Goal: Obtain resource: Download file/media

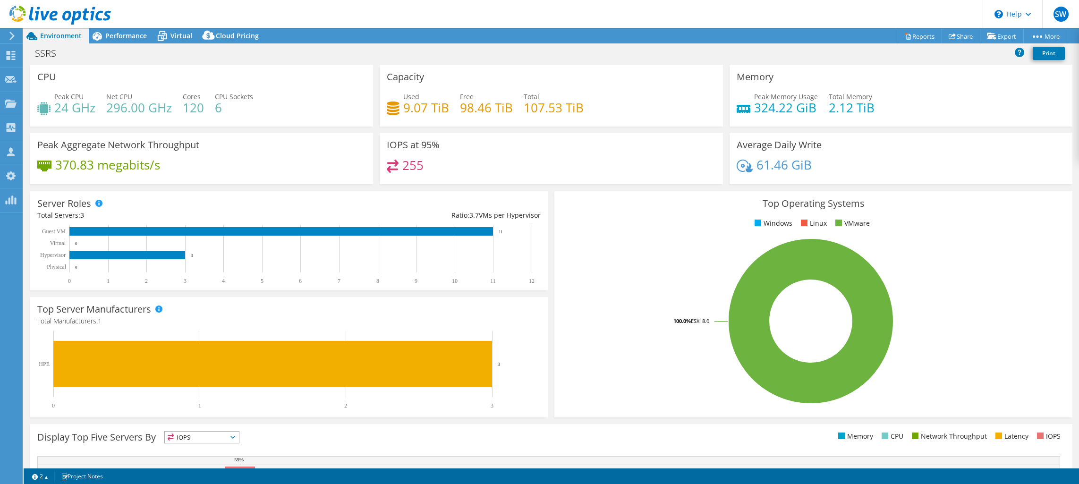
select select "USD"
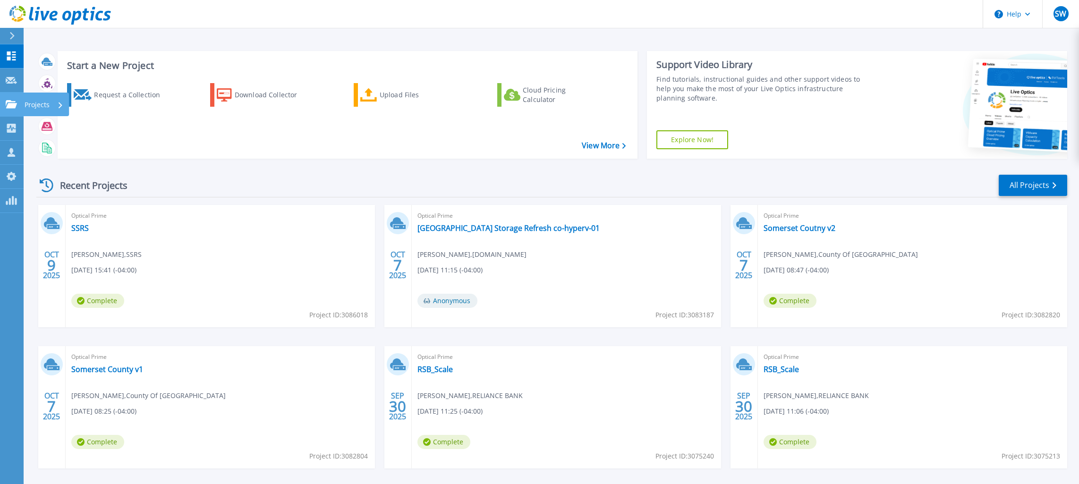
click at [20, 96] on link "Projects Projects" at bounding box center [12, 105] width 24 height 24
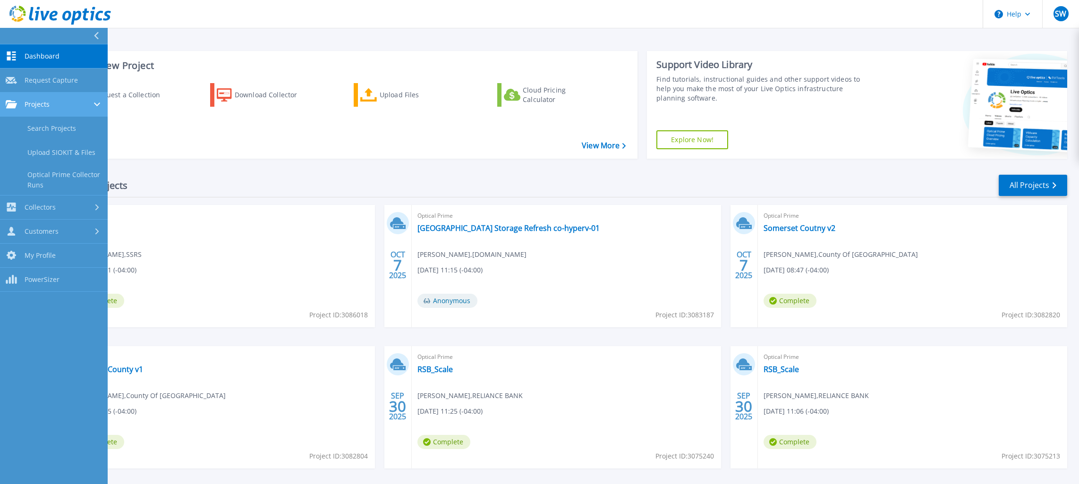
click at [33, 112] on link "Projects Projects" at bounding box center [54, 105] width 108 height 24
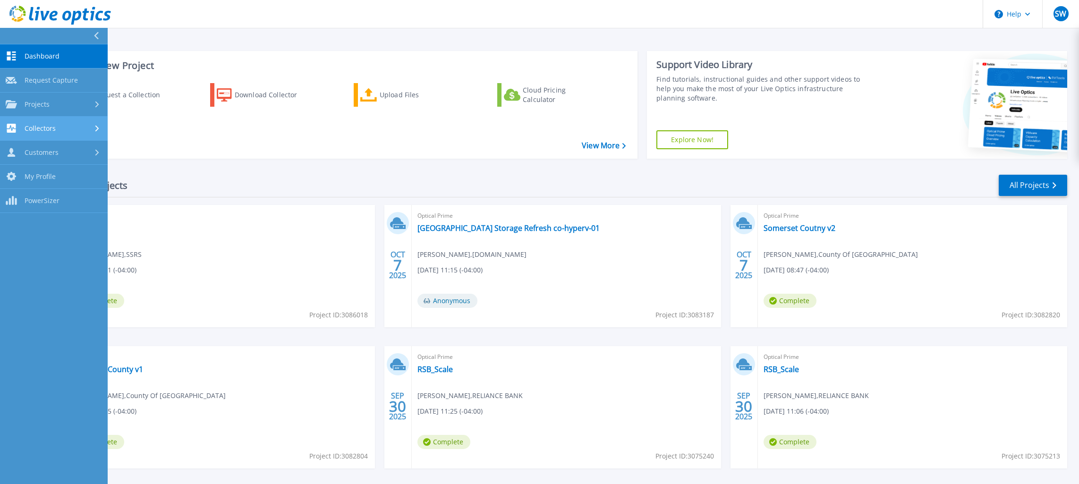
click at [32, 118] on div "Dashboard Dashboard Request Capture Request Capture Projects Projects Search Pr…" at bounding box center [54, 128] width 108 height 169
click at [33, 110] on link "Projects Projects" at bounding box center [54, 105] width 108 height 24
click at [34, 122] on link "Search Projects" at bounding box center [54, 129] width 108 height 24
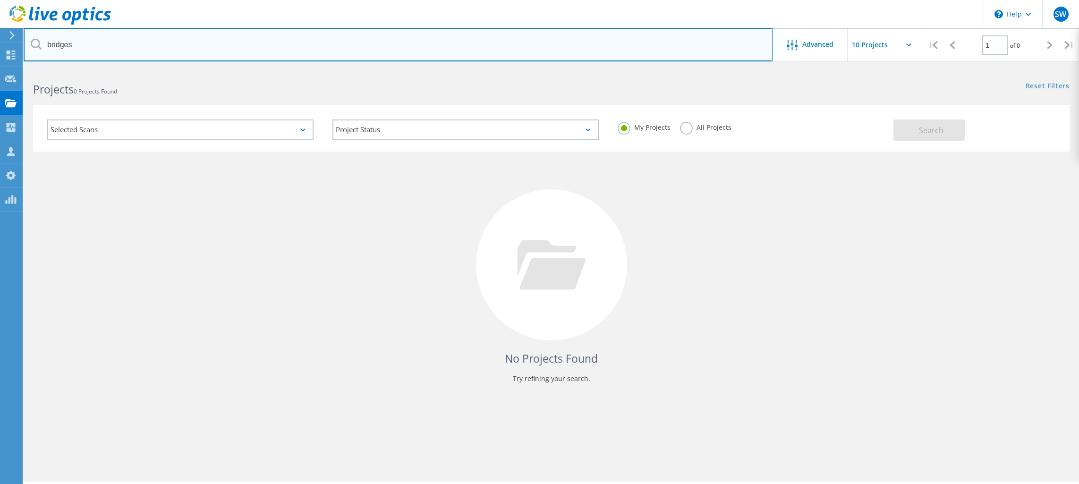
drag, startPoint x: 238, startPoint y: 45, endPoint x: -15, endPoint y: 37, distance: 252.7
click at [24, 37] on input "bridges" at bounding box center [398, 44] width 749 height 33
type input "IU5"
click at [211, 38] on input "IU5" at bounding box center [398, 44] width 749 height 33
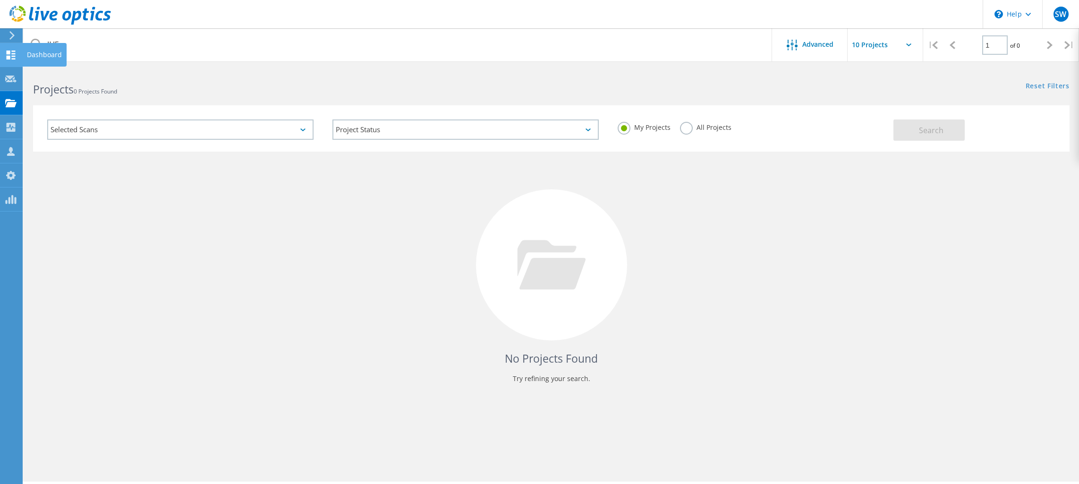
click at [14, 60] on div at bounding box center [10, 56] width 11 height 10
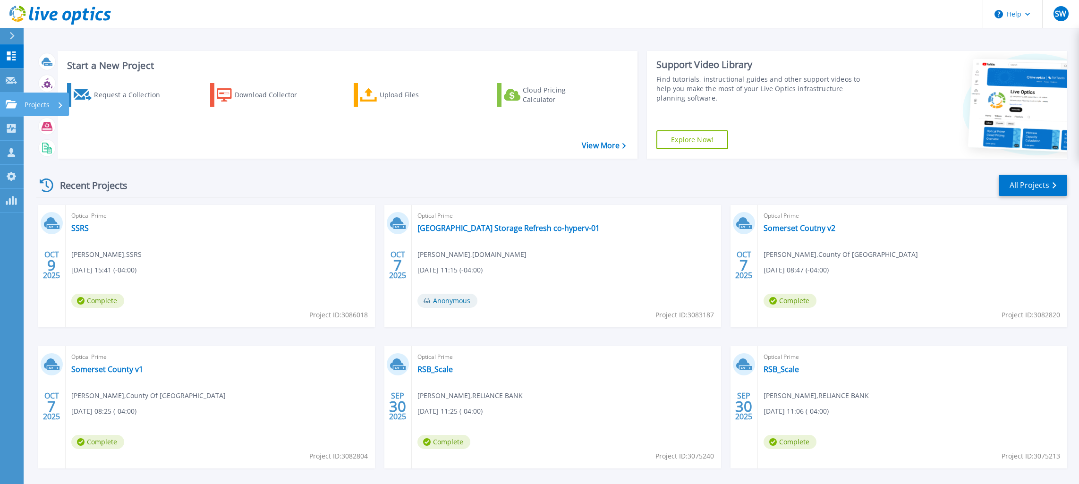
click at [12, 110] on link "Projects Projects" at bounding box center [12, 105] width 24 height 24
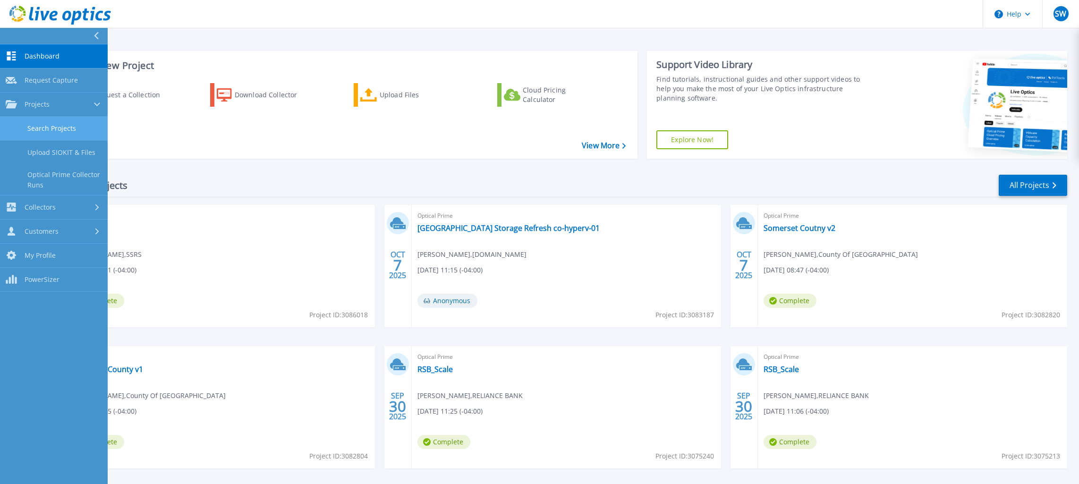
click at [35, 123] on link "Search Projects" at bounding box center [54, 129] width 108 height 24
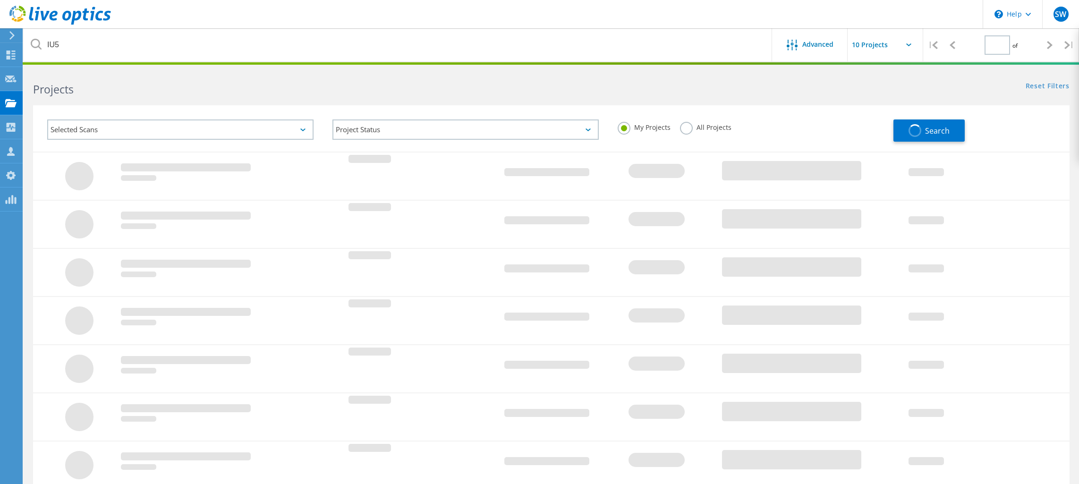
type input "1"
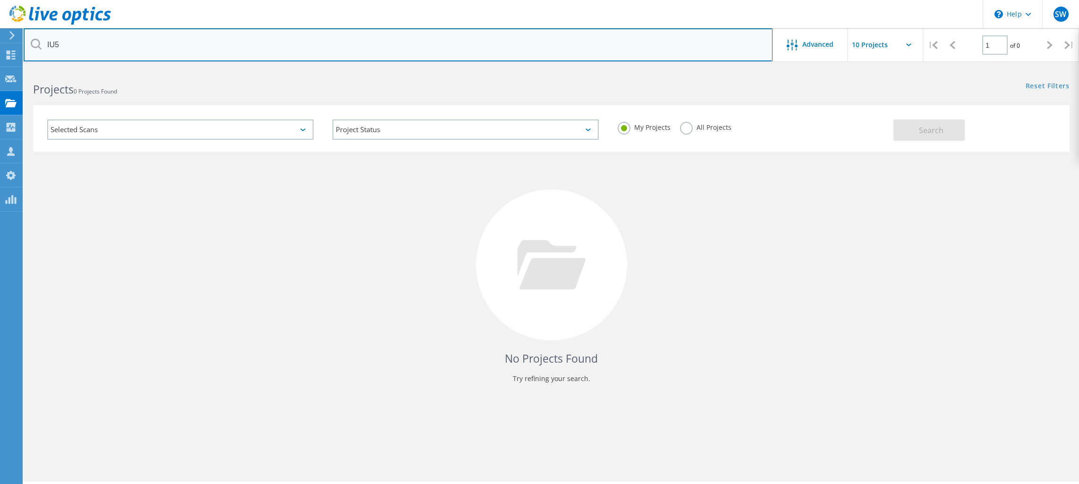
drag, startPoint x: 325, startPoint y: 42, endPoint x: -5, endPoint y: 35, distance: 330.6
click at [24, 35] on input "IU5" at bounding box center [398, 44] width 749 height 33
paste input "Brian_Hites@iu5.org"
type input "Brian_Hites@iu5.org"
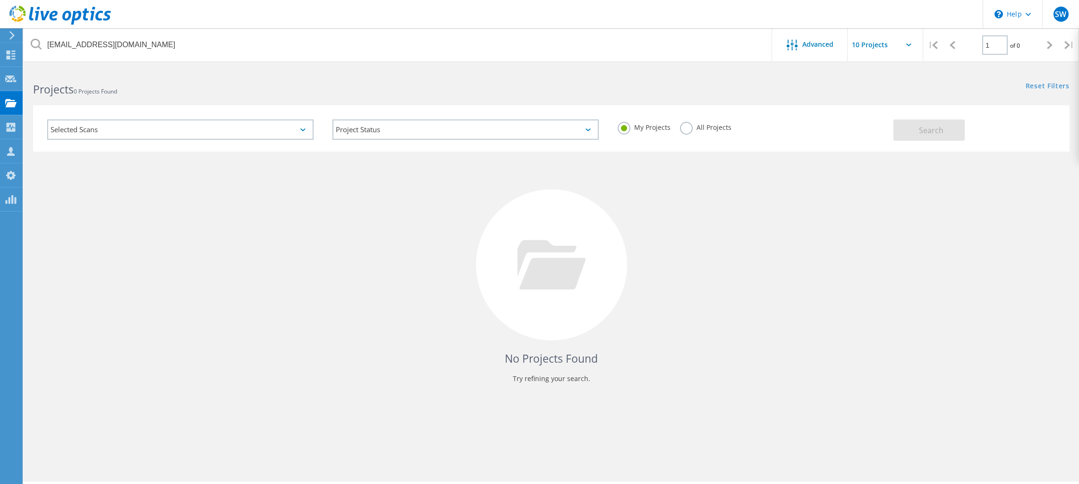
click at [688, 135] on div "All Projects" at bounding box center [705, 129] width 51 height 14
click at [688, 131] on label "All Projects" at bounding box center [705, 126] width 51 height 9
click at [0, 0] on input "All Projects" at bounding box center [0, 0] width 0 height 0
click at [906, 130] on button "Search" at bounding box center [928, 129] width 71 height 21
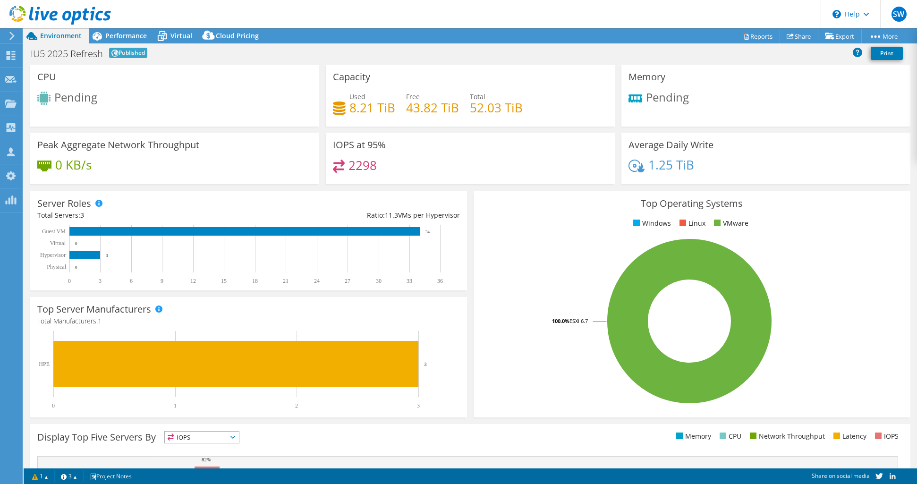
select select "USEast"
select select "USD"
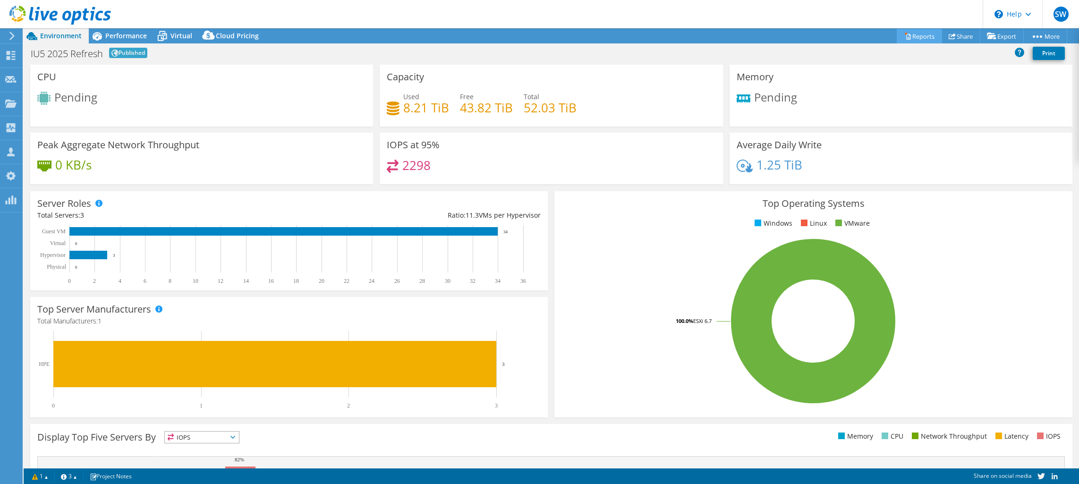
click at [912, 38] on link "Reports" at bounding box center [919, 36] width 45 height 15
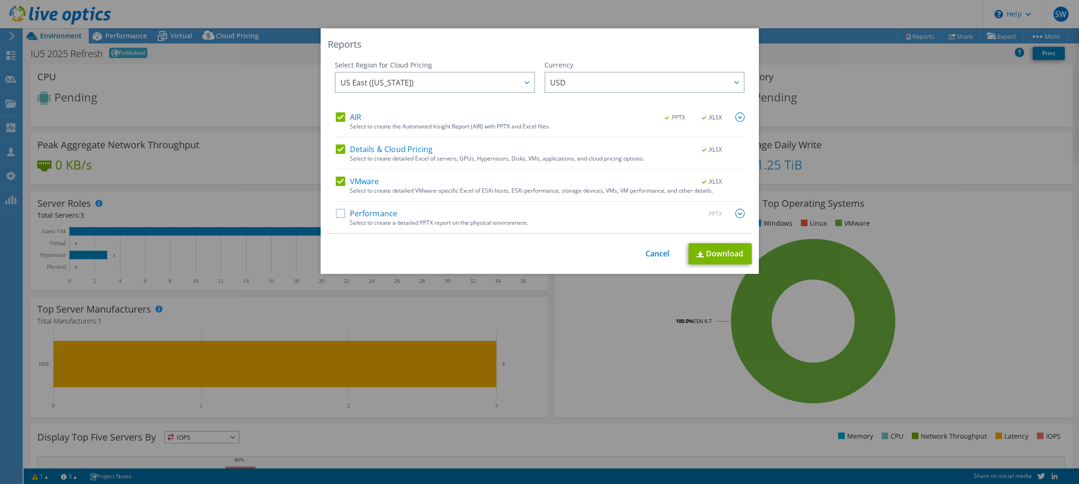
click at [838, 78] on div "Reports Select Region for Cloud Pricing Asia Pacific ([GEOGRAPHIC_DATA]) [GEOGR…" at bounding box center [539, 241] width 1079 height 427
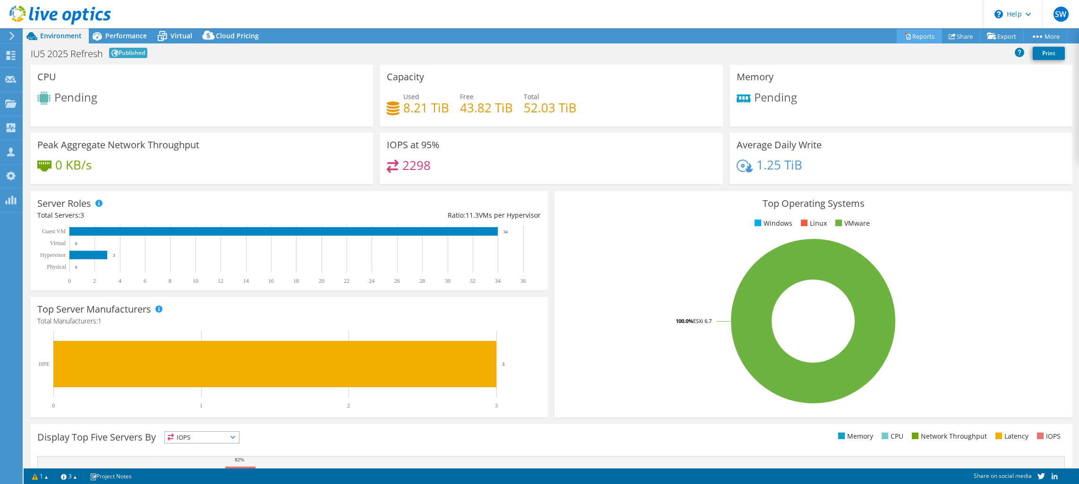
click at [917, 34] on link "Reports" at bounding box center [919, 36] width 45 height 15
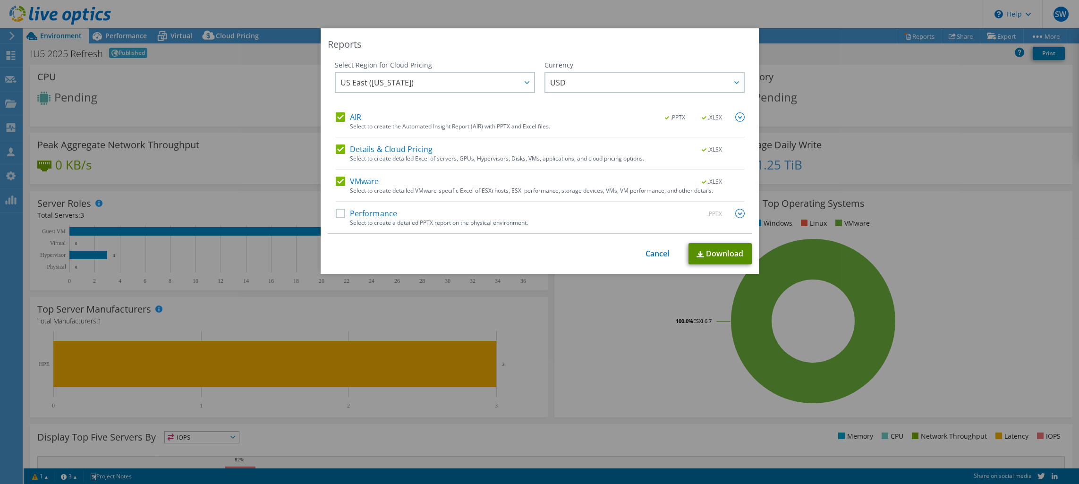
click at [721, 253] on link "Download" at bounding box center [719, 253] width 63 height 21
click at [906, 284] on div "Reports Select Region for Cloud Pricing Asia Pacific ([GEOGRAPHIC_DATA]) [GEOGR…" at bounding box center [539, 241] width 1079 height 427
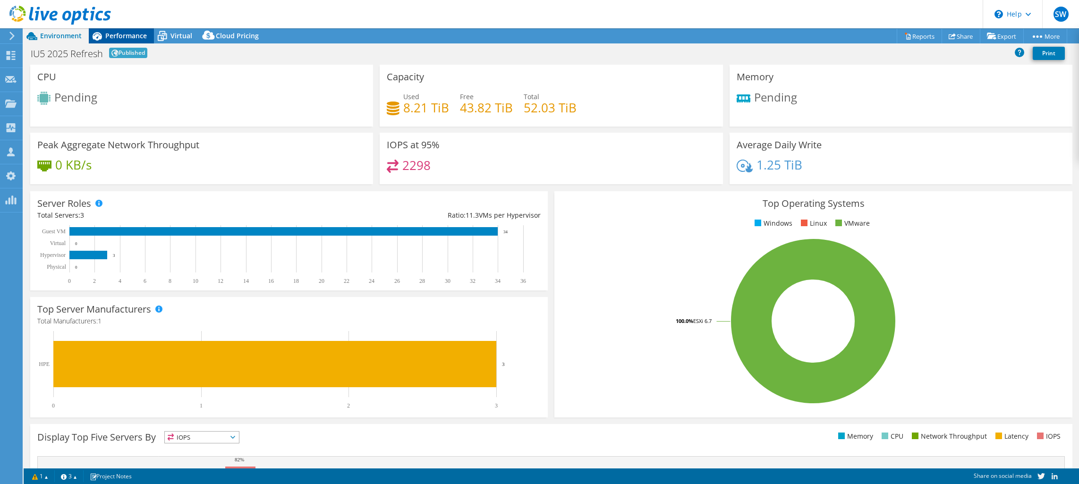
click at [138, 33] on span "Performance" at bounding box center [126, 35] width 42 height 9
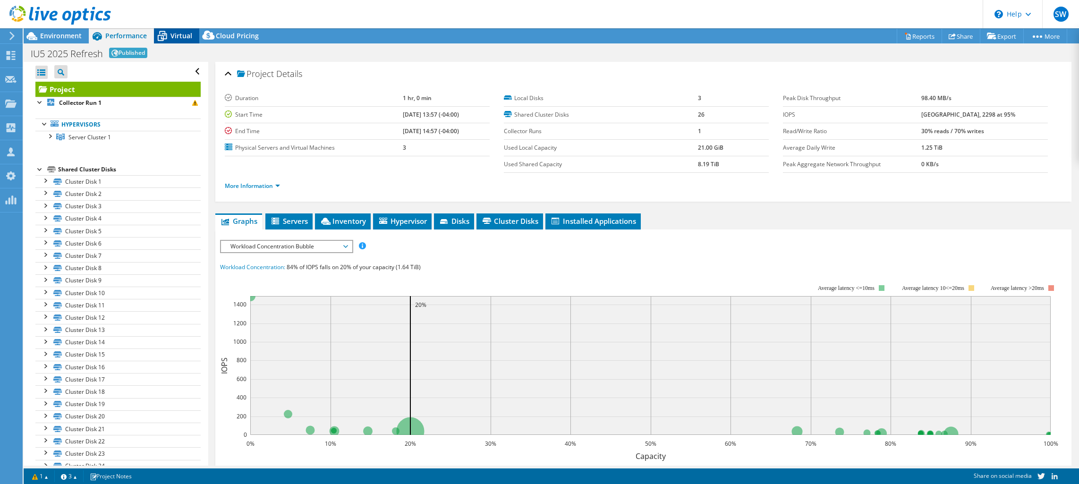
click at [191, 34] on span "Virtual" at bounding box center [181, 35] width 22 height 9
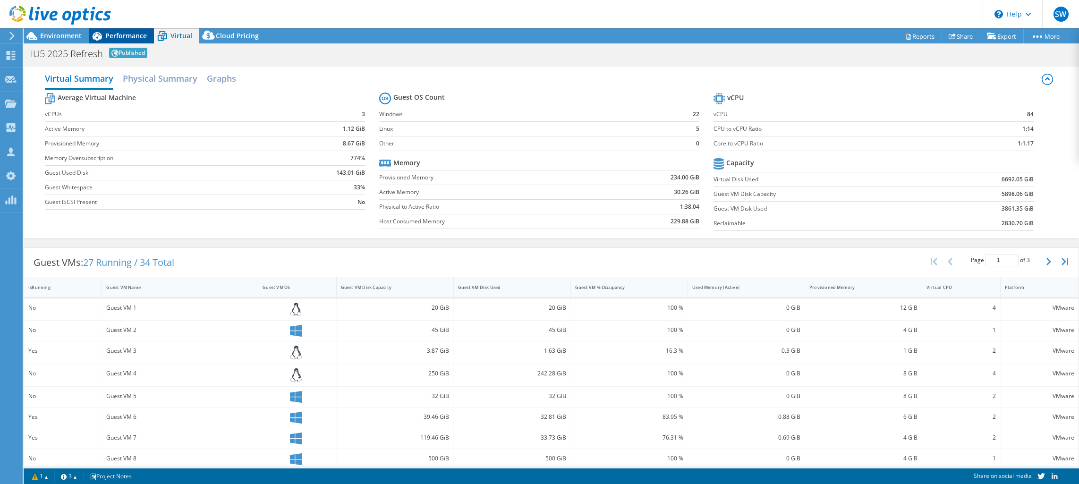
click at [106, 42] on div "Performance" at bounding box center [121, 35] width 65 height 15
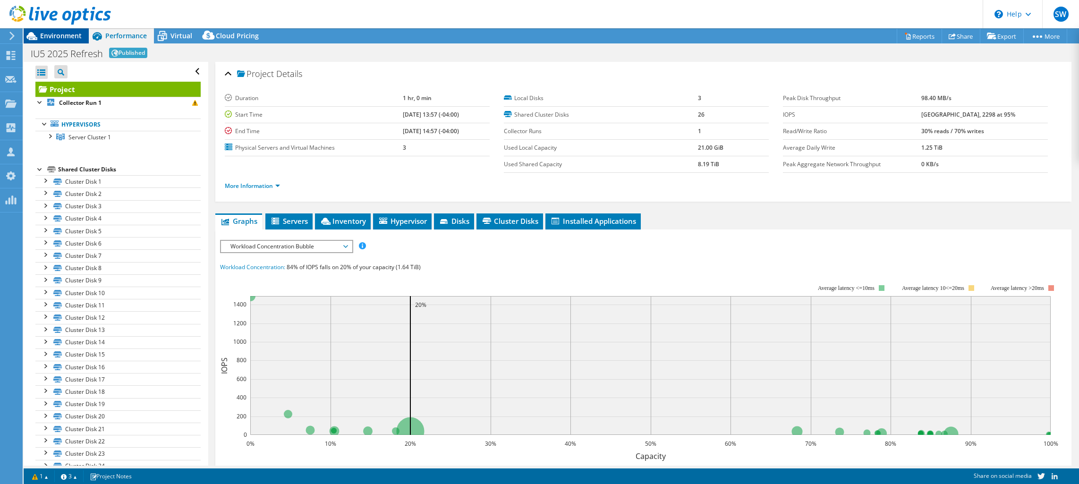
click at [61, 38] on span "Environment" at bounding box center [61, 35] width 42 height 9
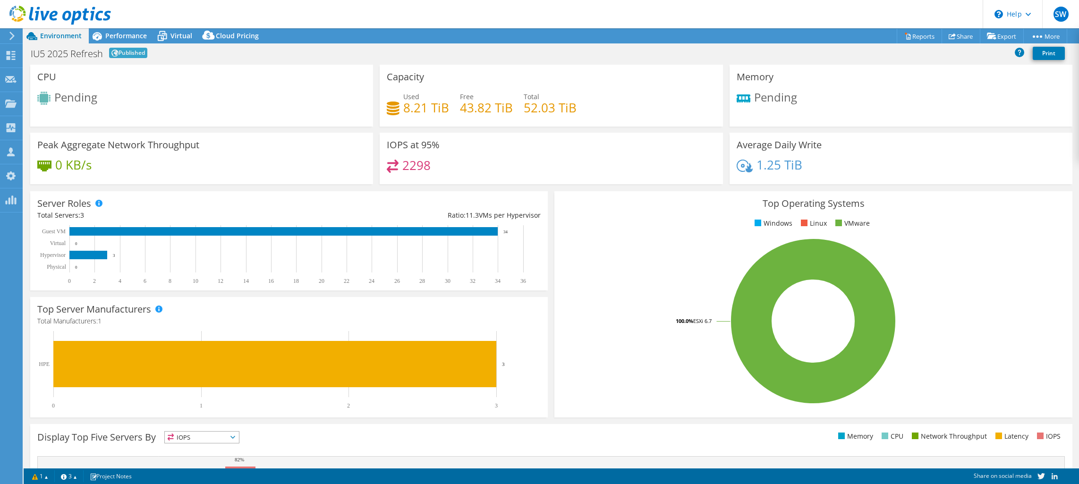
click at [165, 30] on icon at bounding box center [162, 36] width 17 height 17
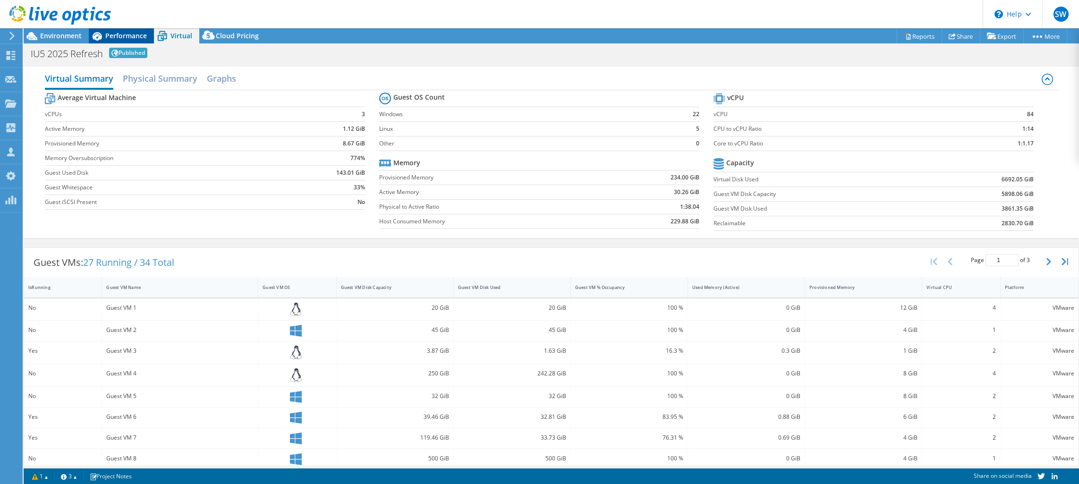
click at [122, 29] on div "Performance" at bounding box center [121, 35] width 65 height 15
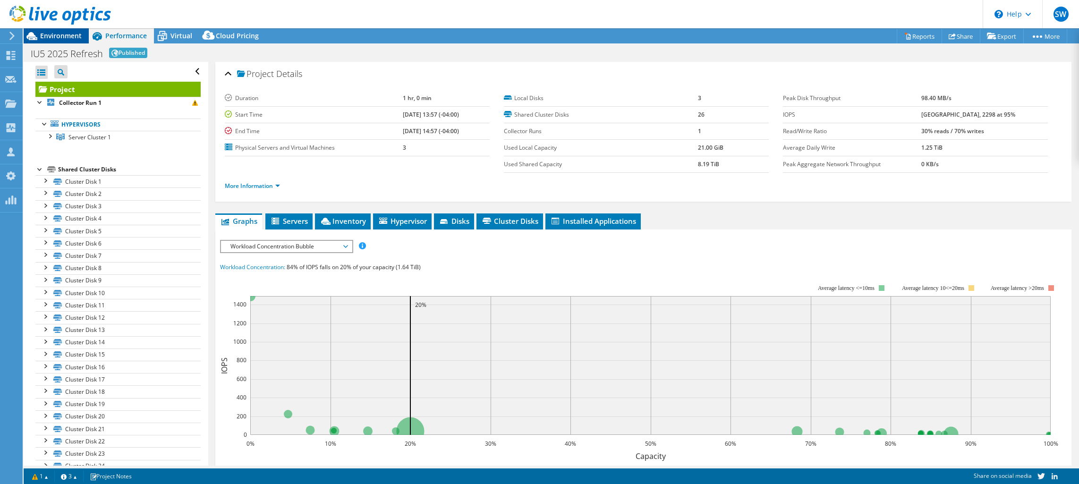
click at [55, 32] on span "Environment" at bounding box center [61, 35] width 42 height 9
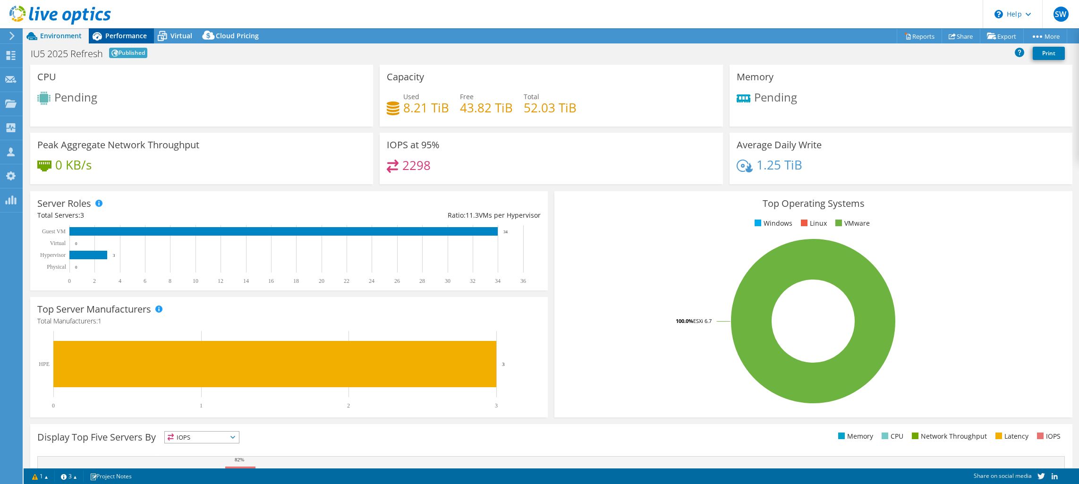
click at [128, 34] on span "Performance" at bounding box center [126, 35] width 42 height 9
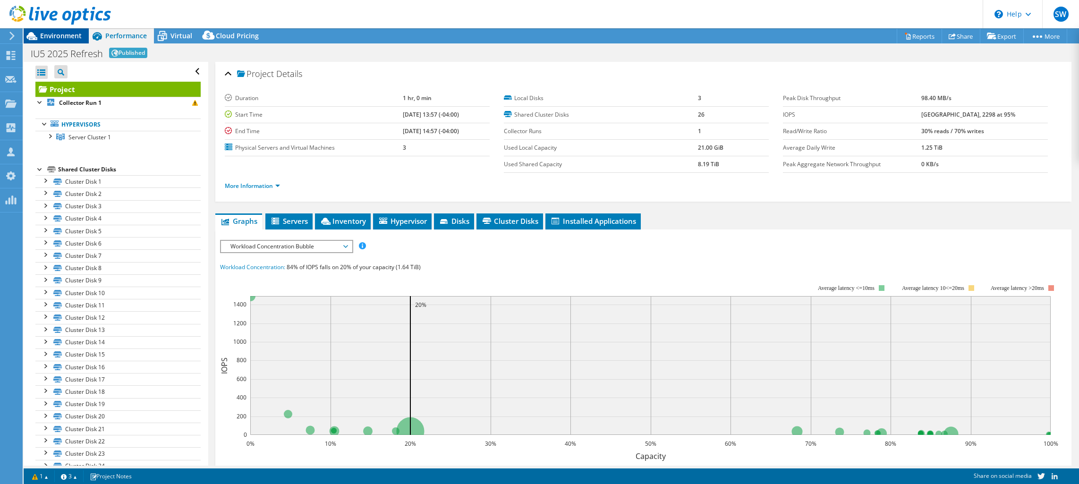
click at [76, 34] on span "Environment" at bounding box center [61, 35] width 42 height 9
